Goal: Transaction & Acquisition: Purchase product/service

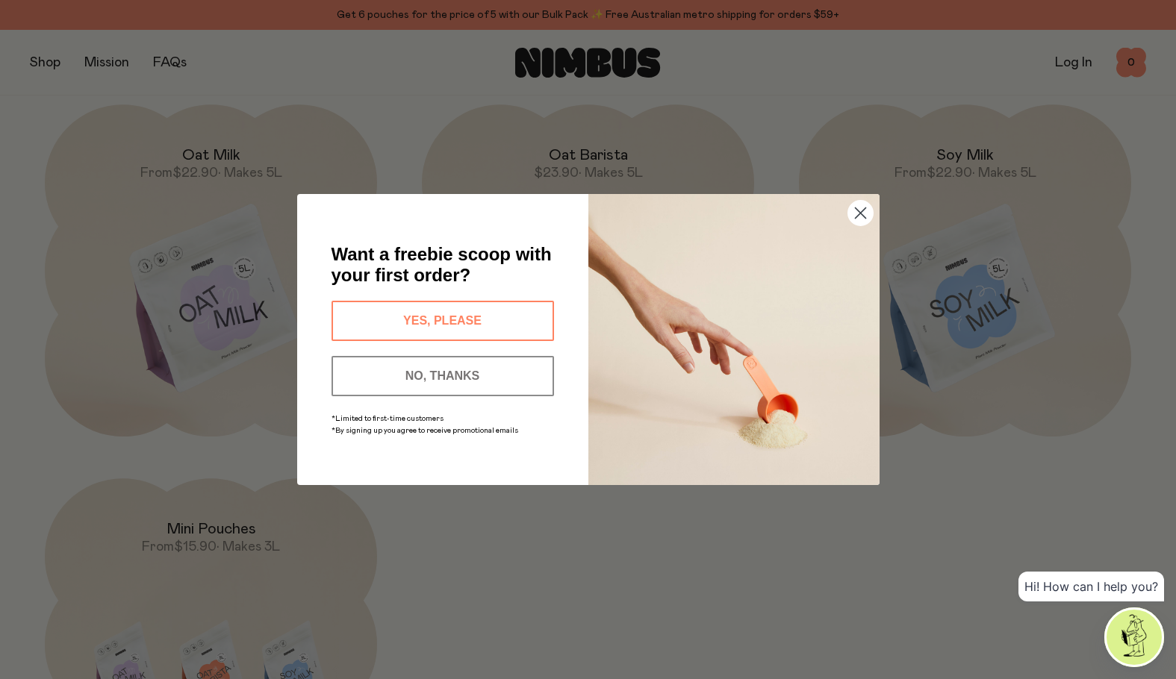
scroll to position [1423, 0]
click at [856, 216] on circle "Close dialog" at bounding box center [859, 213] width 25 height 25
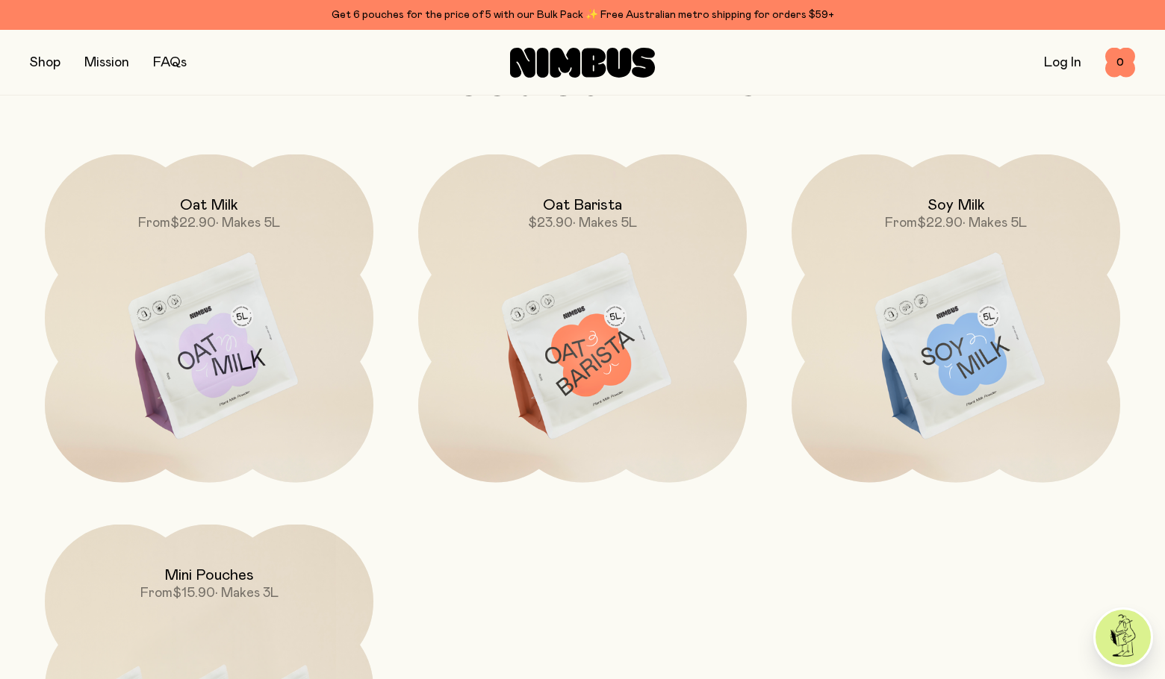
scroll to position [1270, 0]
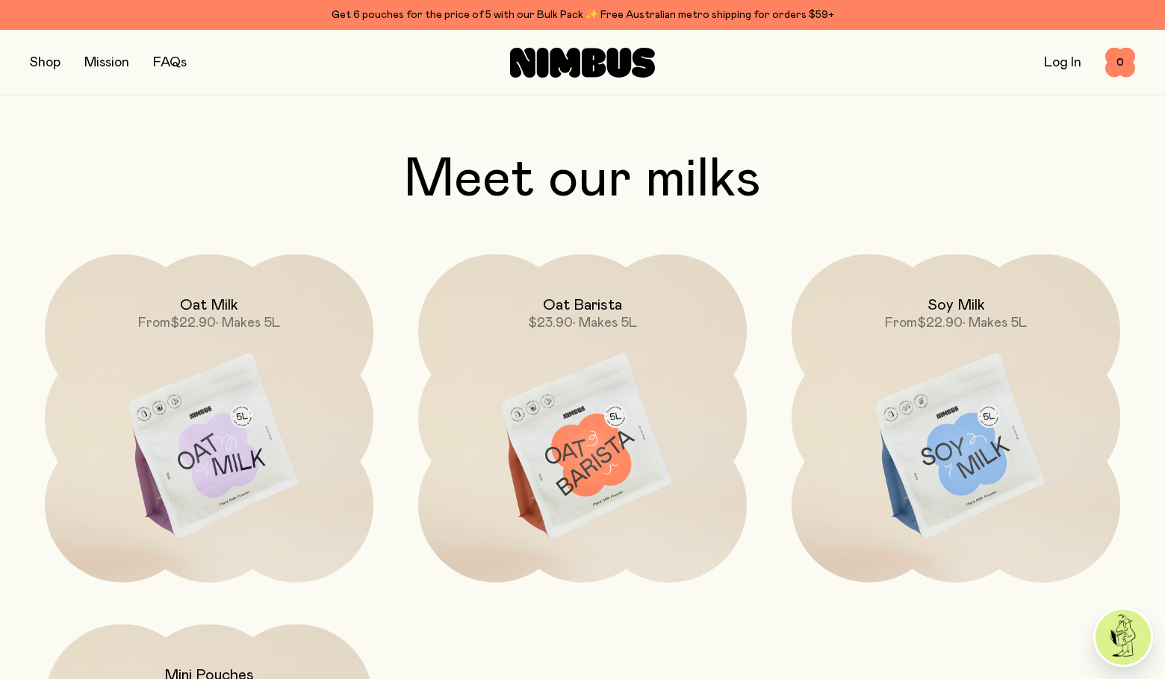
click at [30, 63] on button "button" at bounding box center [45, 62] width 31 height 21
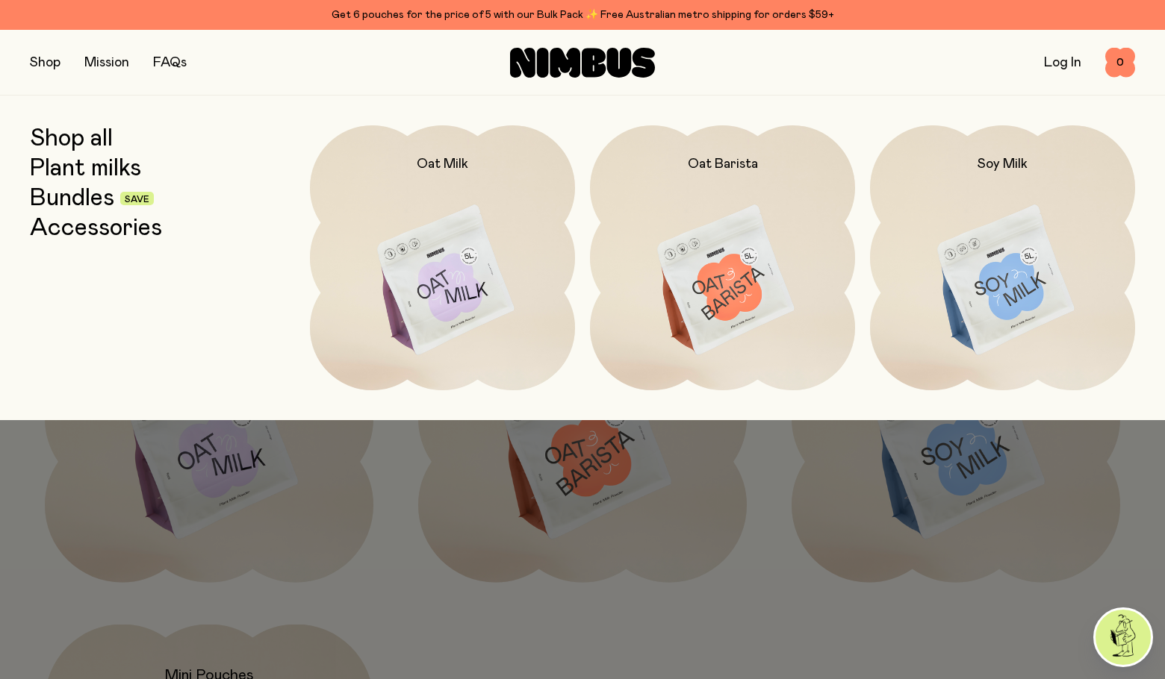
click at [102, 172] on link "Plant milks" at bounding box center [85, 168] width 111 height 27
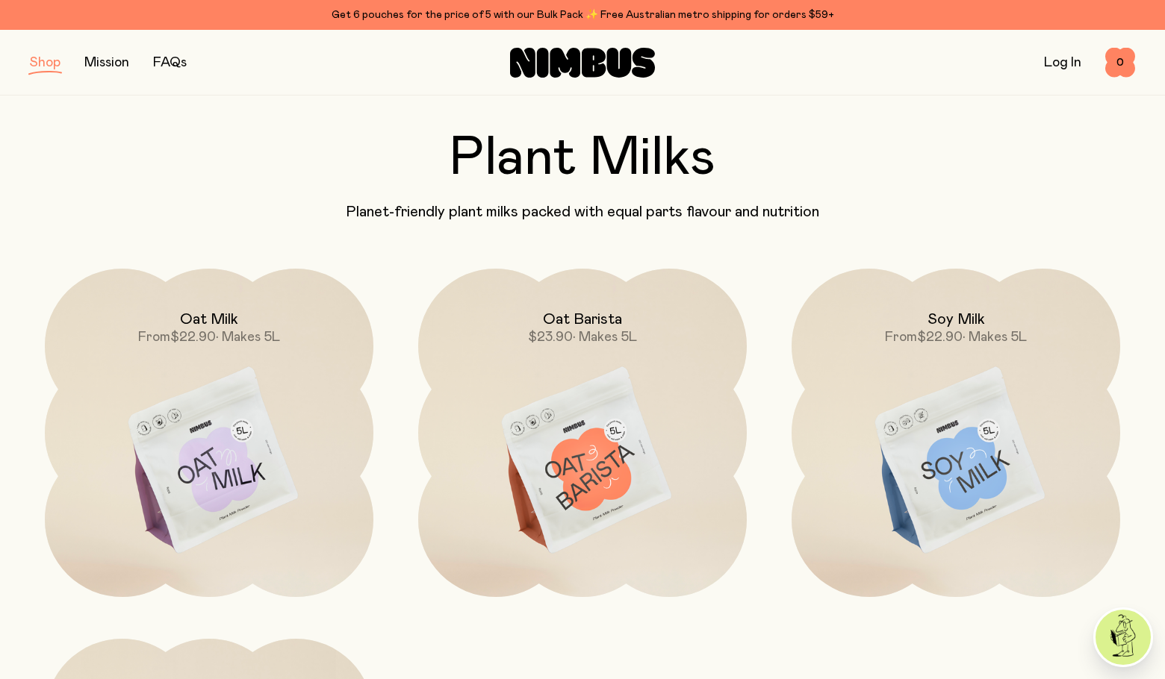
scroll to position [75, 0]
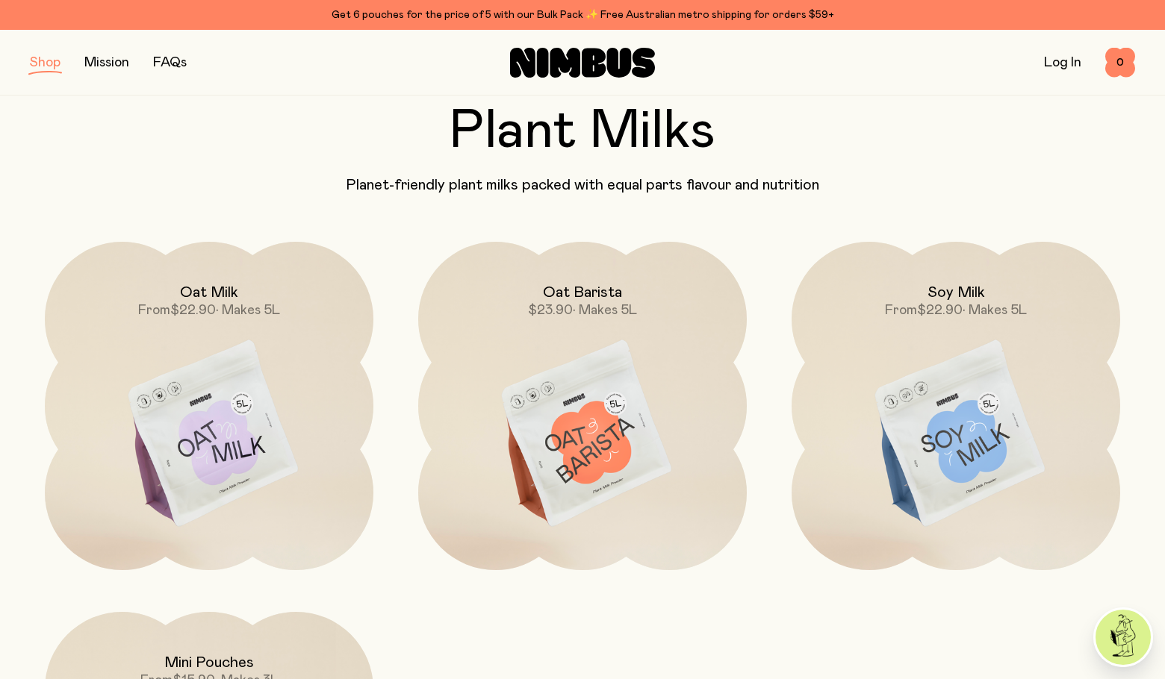
drag, startPoint x: 41, startPoint y: 75, endPoint x: 44, endPoint y: 56, distance: 18.9
click at [43, 60] on div "Shop Mission FAQs Log In 0 0" at bounding box center [582, 62] width 1105 height 65
click at [44, 56] on button "button" at bounding box center [45, 62] width 31 height 21
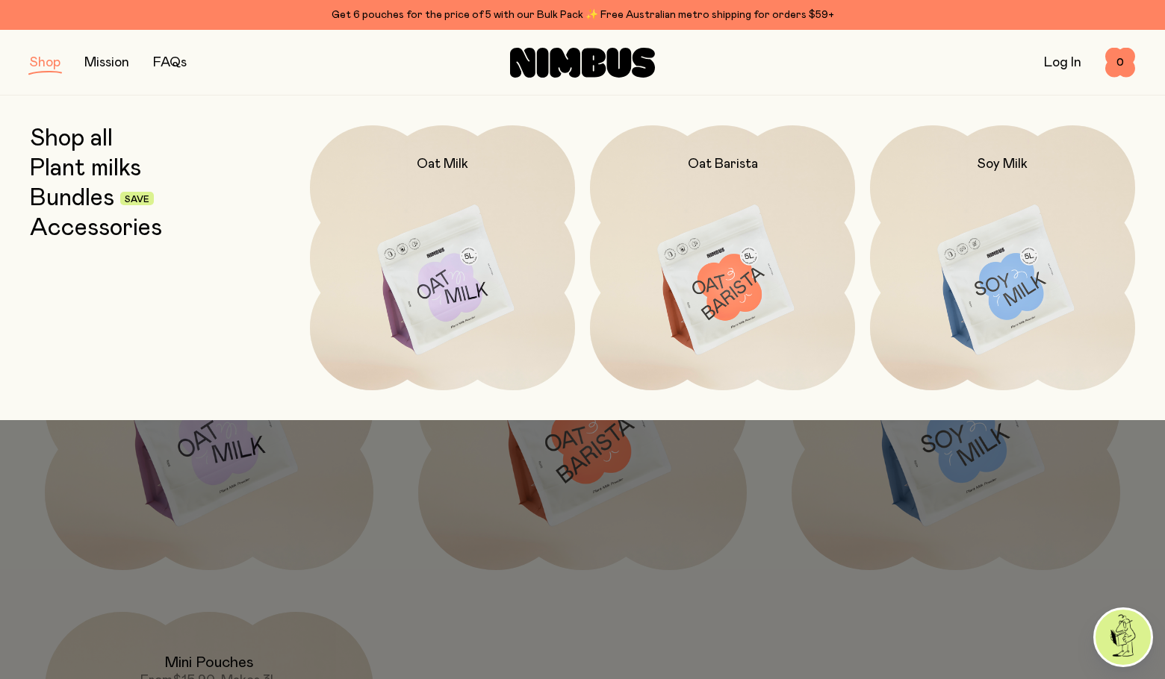
click at [77, 141] on link "Shop all" at bounding box center [71, 138] width 83 height 27
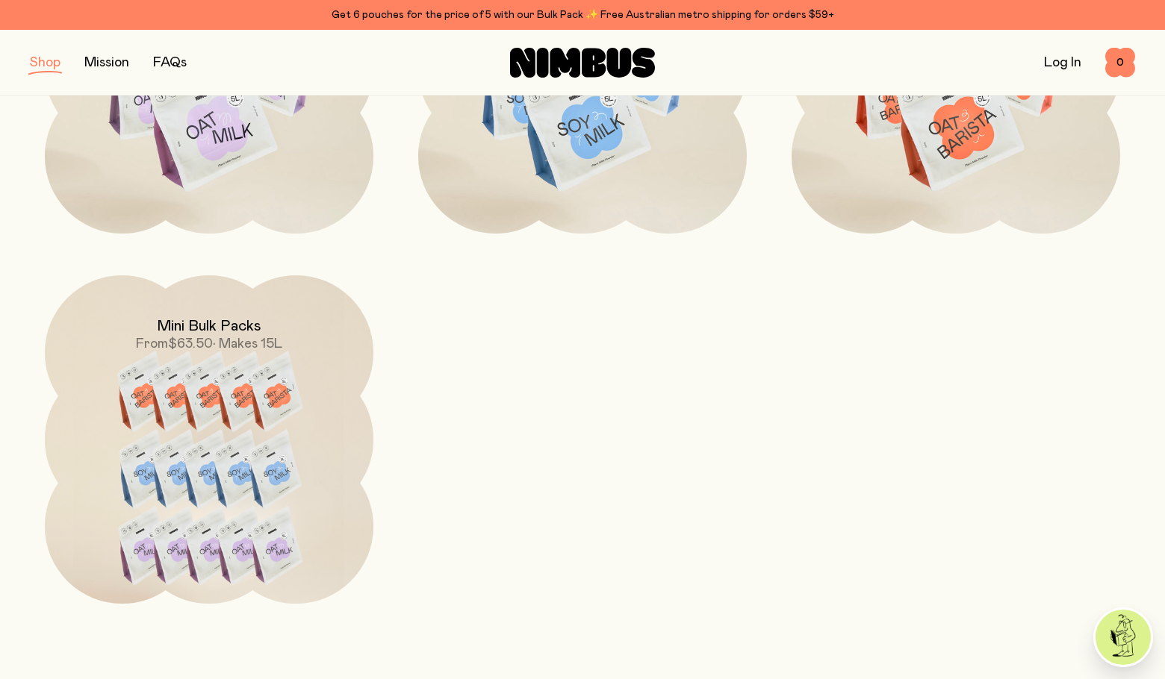
scroll to position [1717, 0]
